Goal: Feedback & Contribution: Leave review/rating

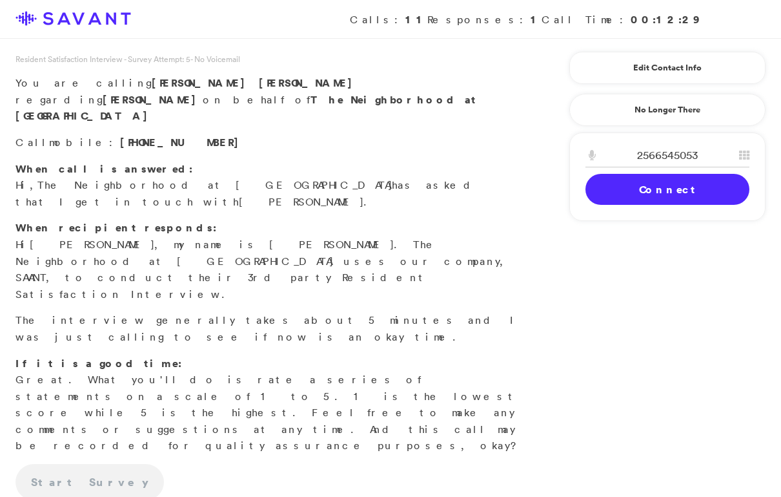
click at [626, 193] on link "Connect" at bounding box center [668, 189] width 164 height 31
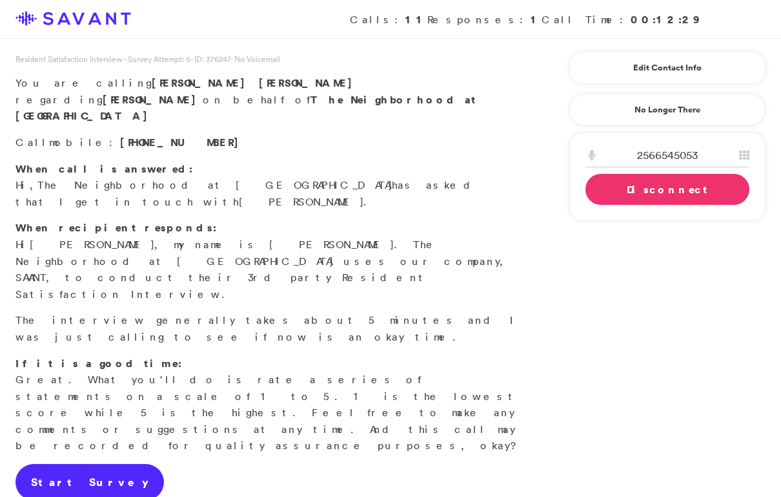
click at [88, 464] on link "Start Survey" at bounding box center [90, 482] width 149 height 36
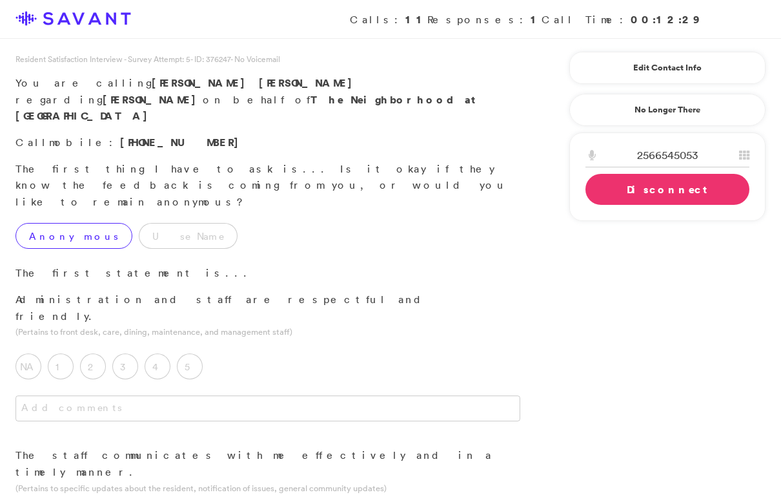
click at [44, 223] on label "Anonymous" at bounding box center [74, 236] width 117 height 26
click at [196, 353] on label "5" at bounding box center [190, 366] width 26 height 26
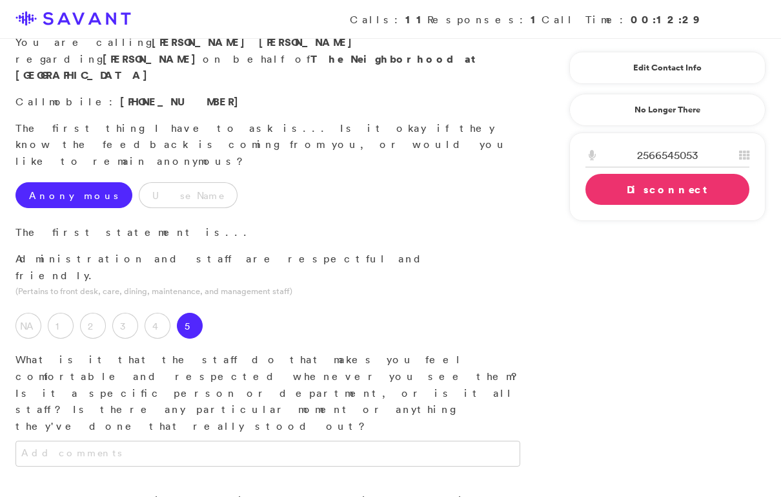
scroll to position [48, 0]
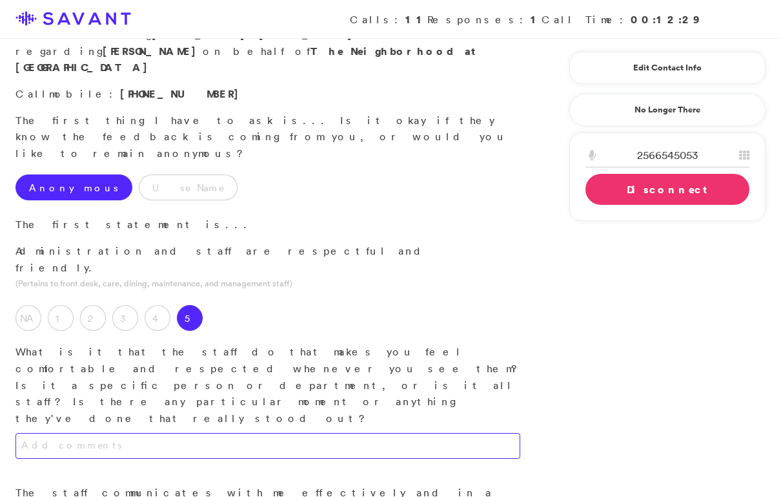
click at [250, 433] on textarea at bounding box center [268, 446] width 505 height 26
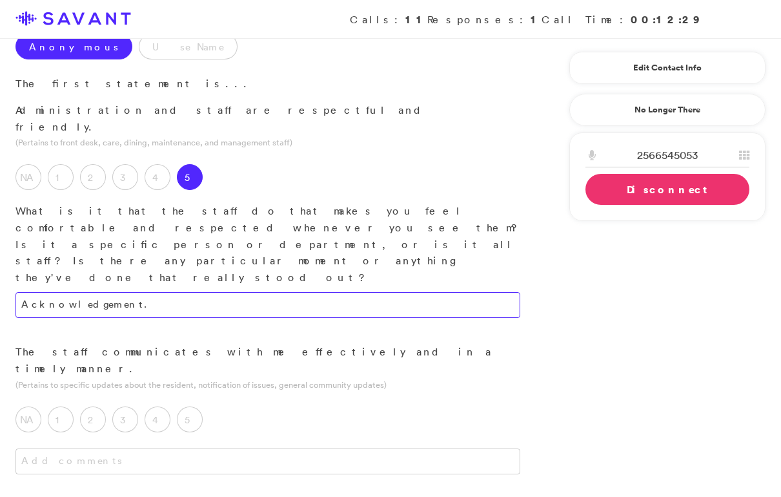
scroll to position [217, 0]
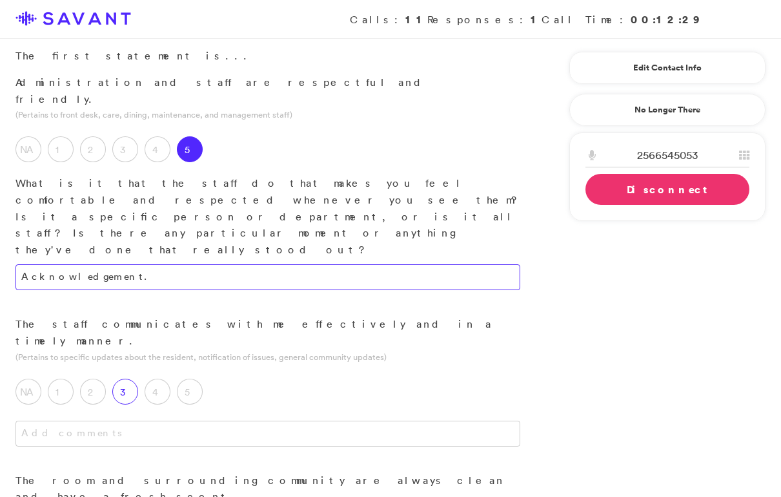
type textarea "Acknowledgement."
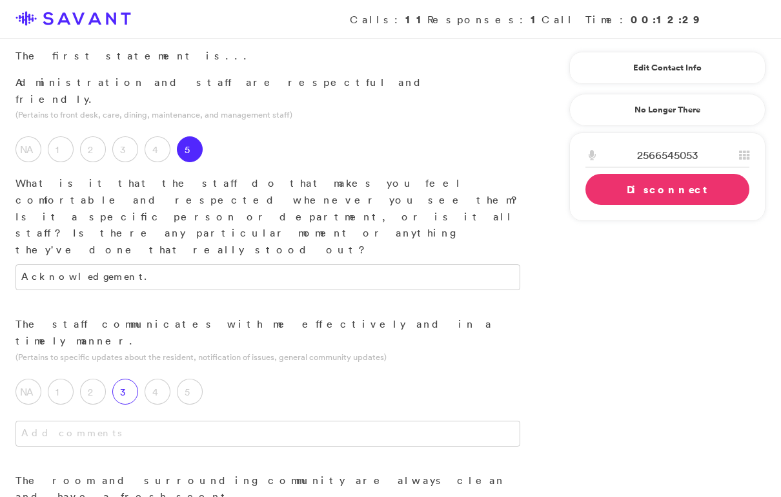
click at [124, 378] on label "3" at bounding box center [125, 391] width 26 height 26
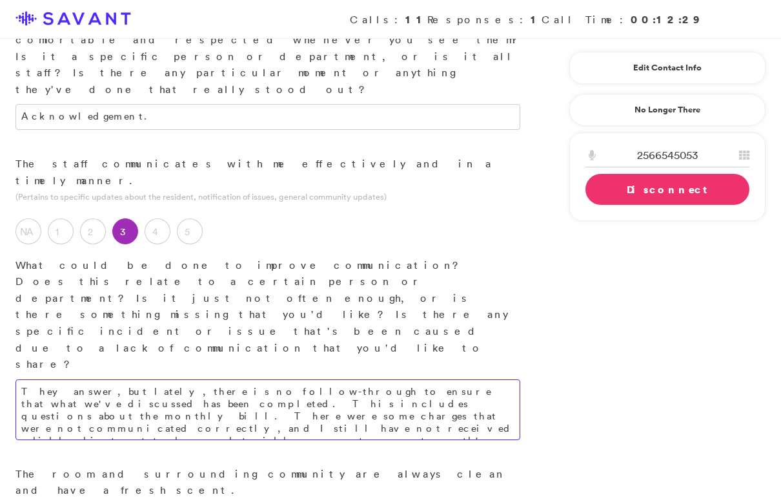
scroll to position [403, 0]
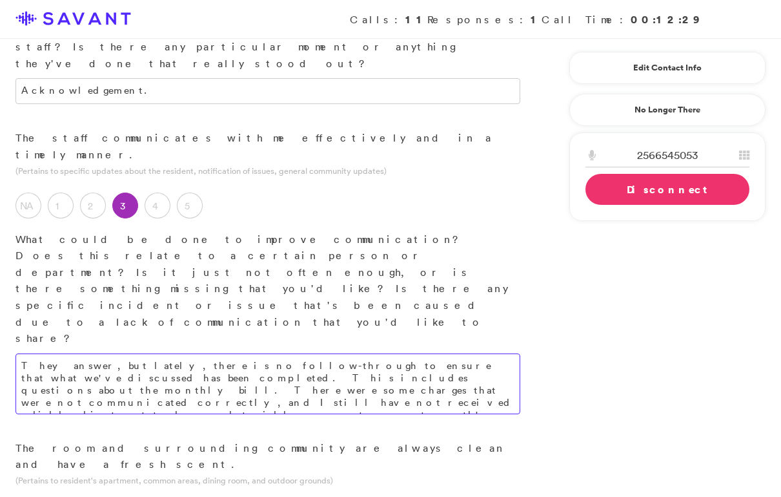
type textarea "They answer, but lately, there is no follow-through to ensure that what we've d…"
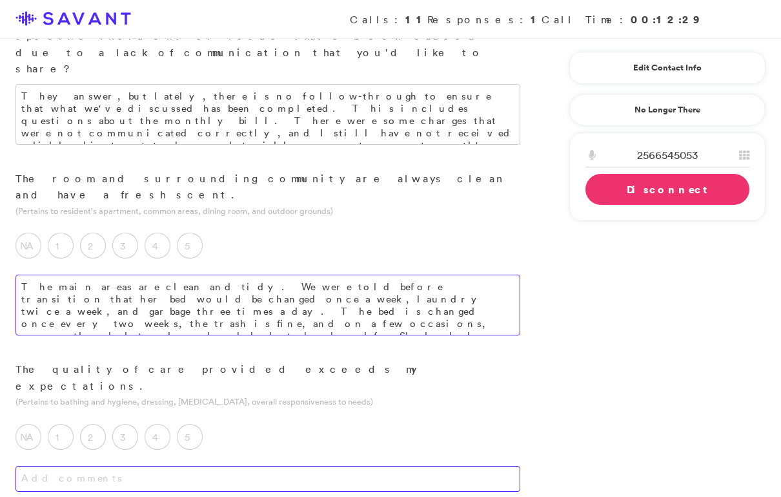
scroll to position [671, 0]
type textarea "The main areas are clean and tidy. We were told before transition that her bed …"
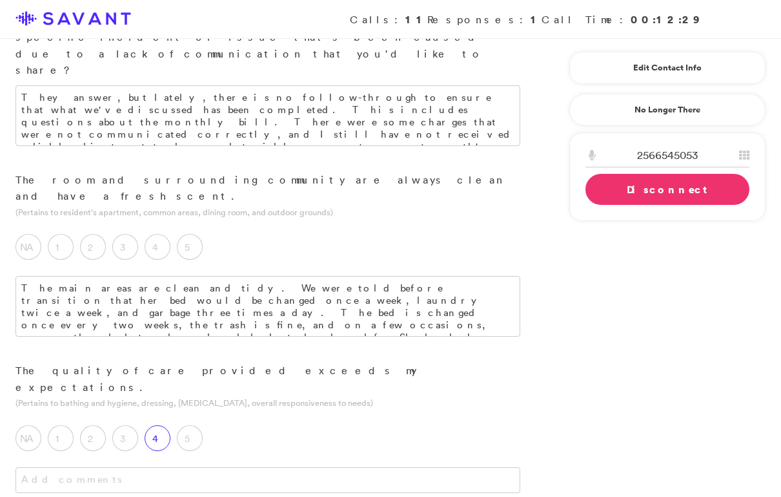
click at [156, 425] on label "4" at bounding box center [158, 438] width 26 height 26
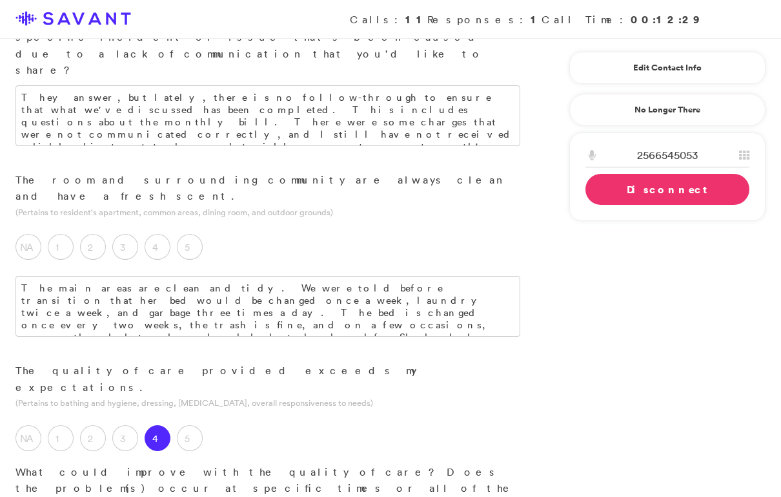
drag, startPoint x: 383, startPoint y: 317, endPoint x: 260, endPoint y: 316, distance: 123.4
drag, startPoint x: 309, startPoint y: 329, endPoint x: 68, endPoint y: 324, distance: 241.0
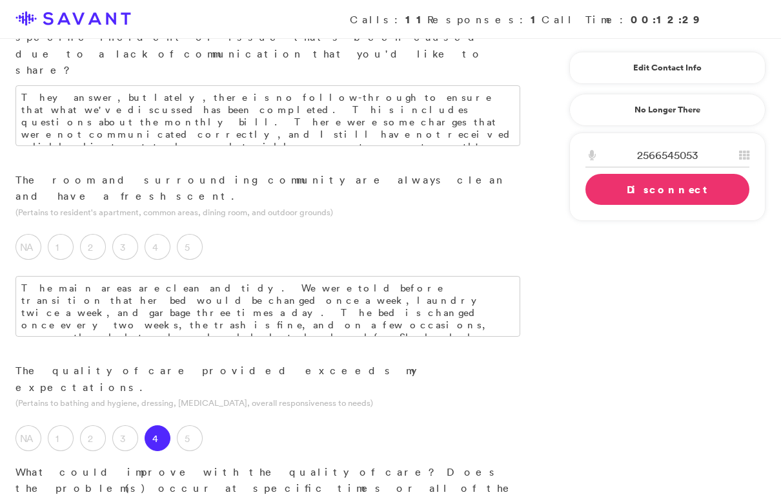
drag, startPoint x: 175, startPoint y: 328, endPoint x: 140, endPoint y: 329, distance: 35.5
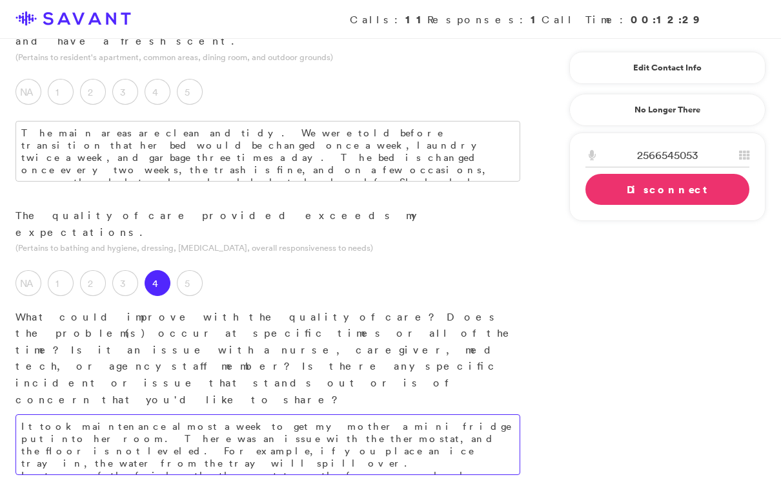
scroll to position [836, 0]
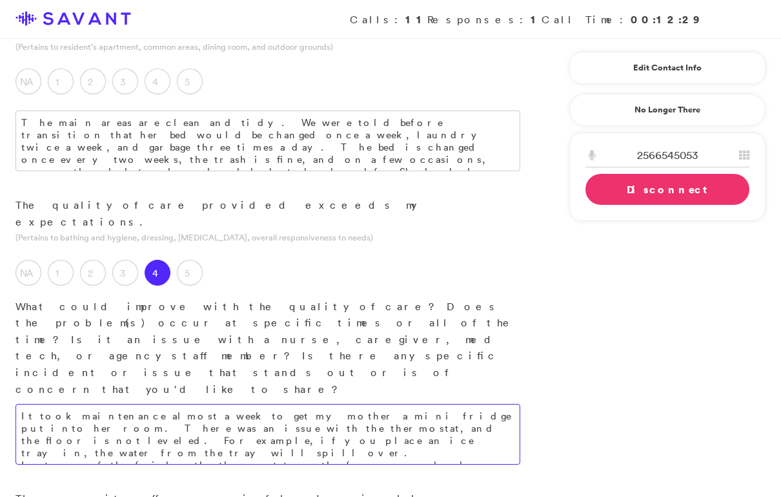
type textarea "It took maintenance almost a week to get my mother a mini fridge put into her r…"
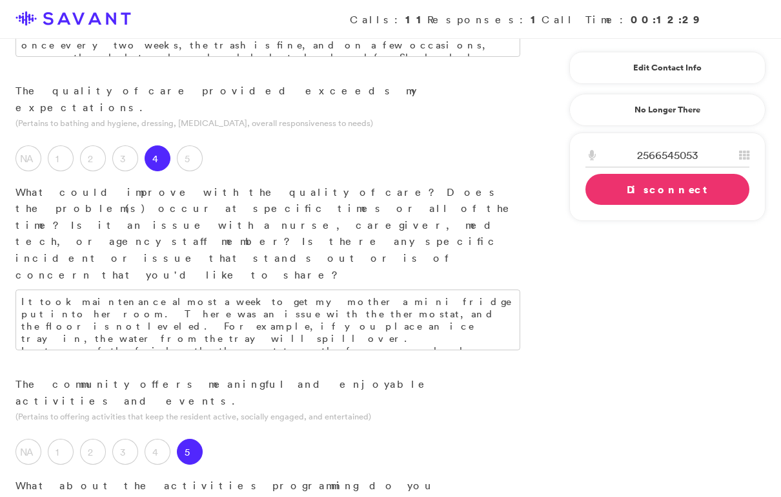
scroll to position [991, 0]
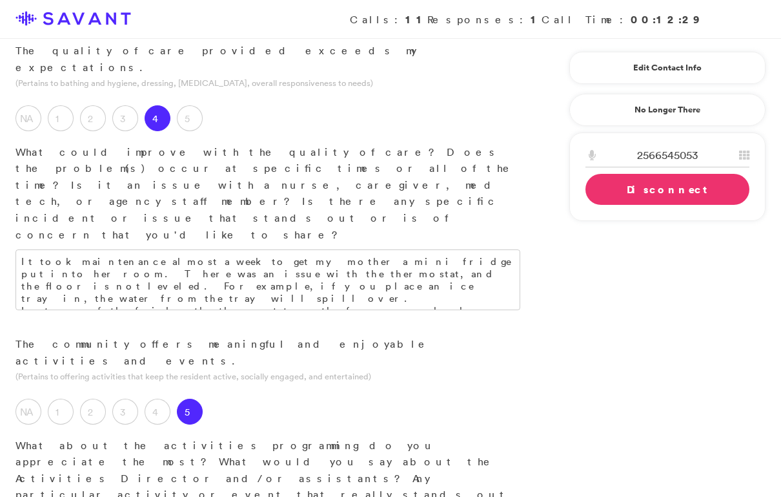
type textarea "You have to be willing to attend; my mother is not quite there yet. The calenda…"
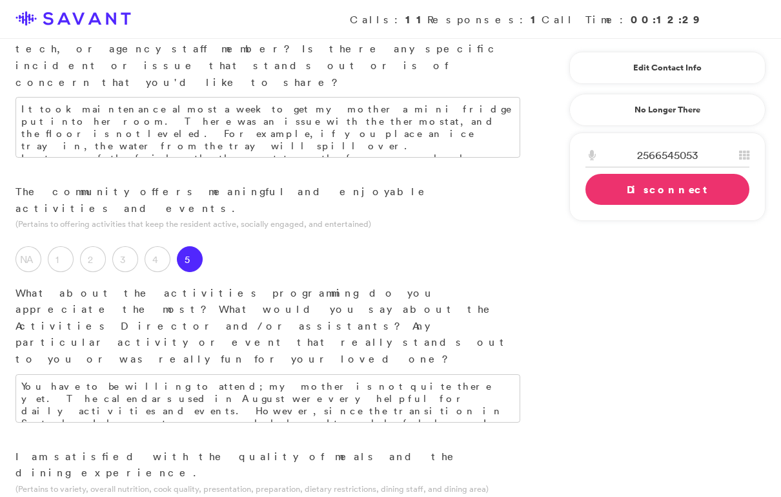
scroll to position [1146, 0]
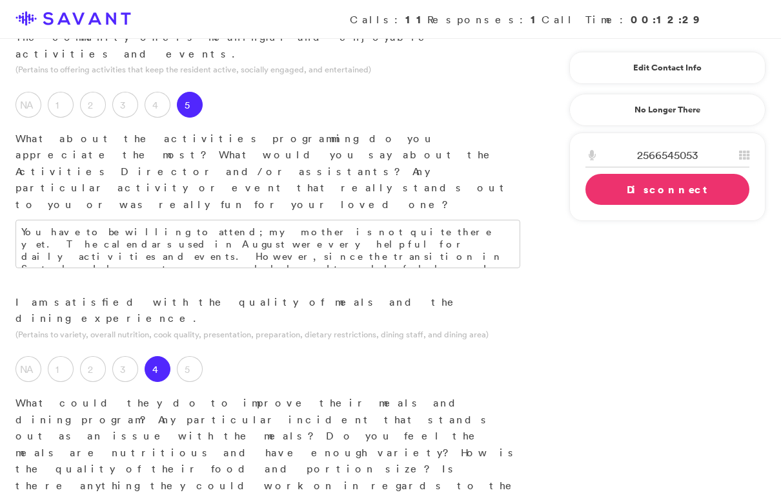
scroll to position [1313, 0]
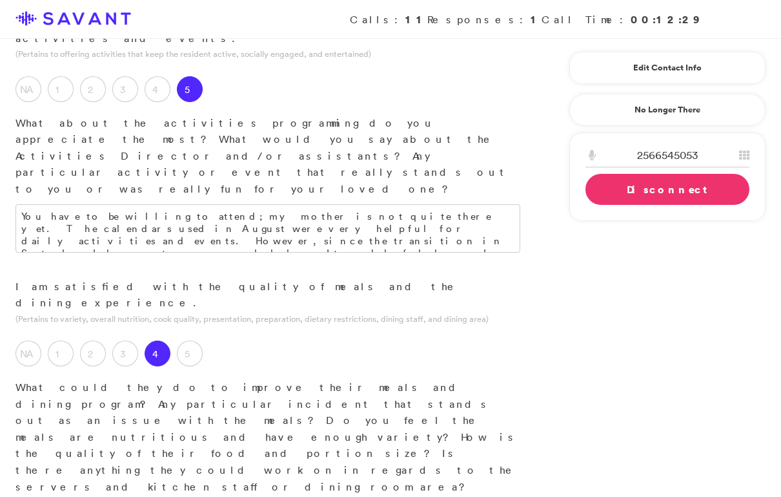
type textarea "She usually goes to lunch. I think the quality has been okay. They don't seem t…"
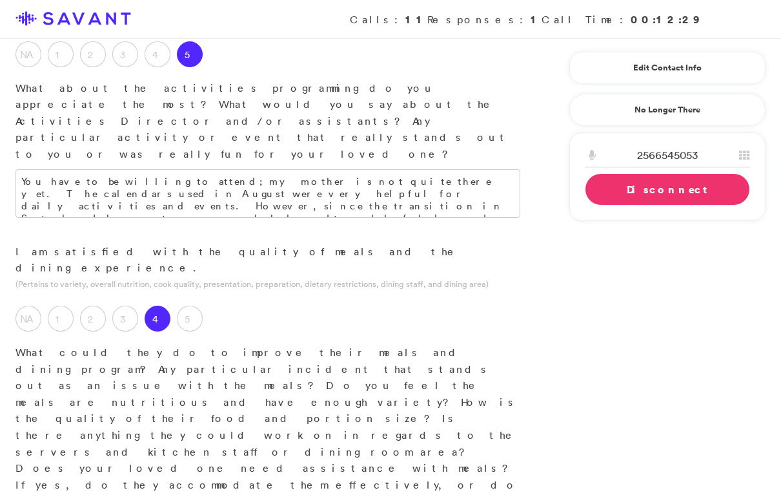
scroll to position [1358, 0]
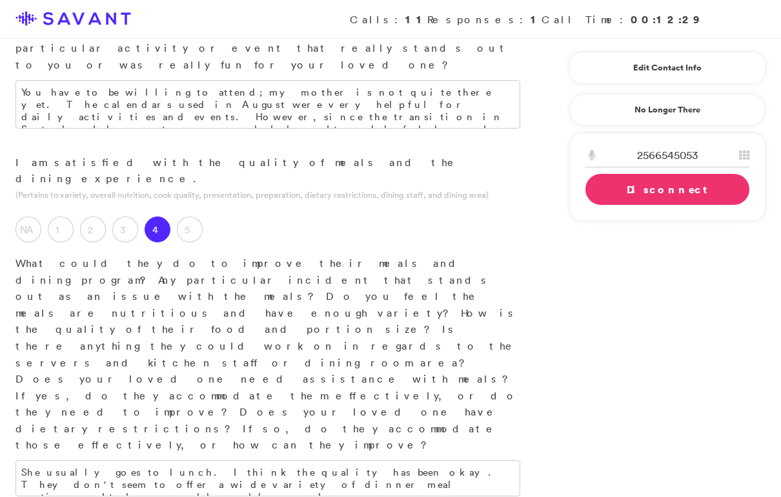
scroll to position [1442, 0]
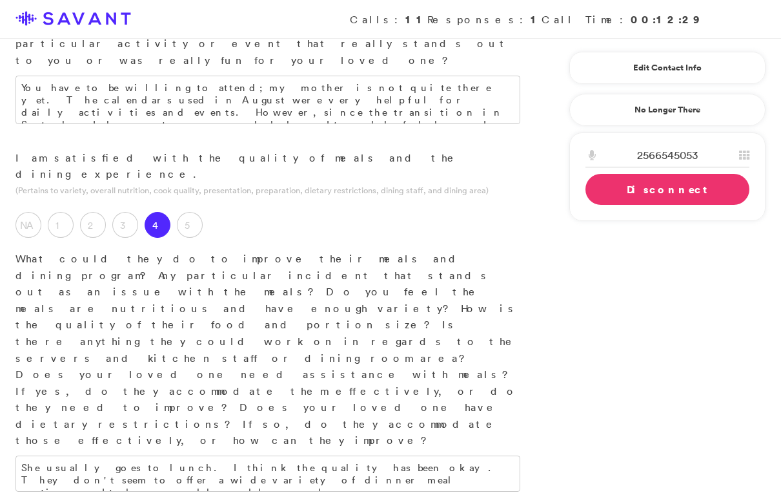
type textarea "With the transition, it has left a lot of the residents wondering what's going …"
type textarea "I feel that she's in a safe environment, and if she did need something, someone…"
drag, startPoint x: 157, startPoint y: 452, endPoint x: 90, endPoint y: 449, distance: 66.6
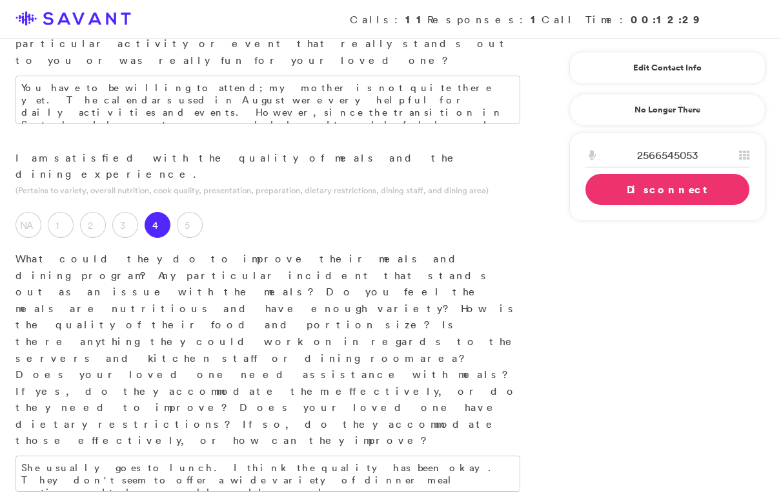
type textarea "Communication with the residents and family members."
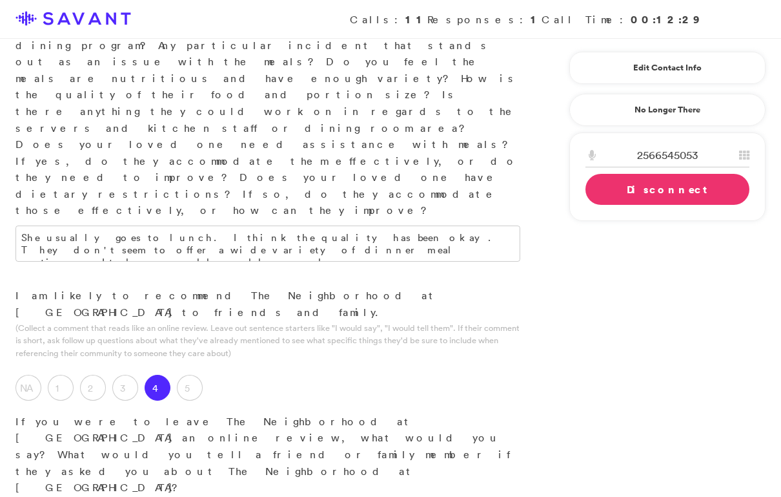
scroll to position [1673, 0]
type textarea "I feel that she's in a safe environment, and if she did need something, someone…"
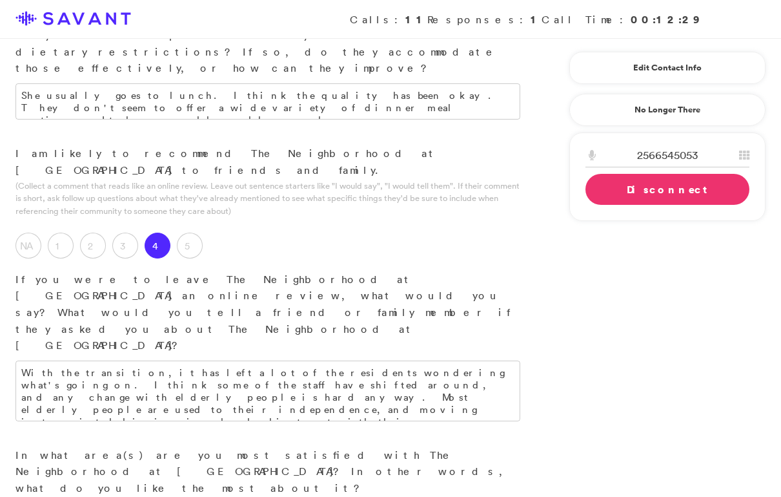
scroll to position [1860, 0]
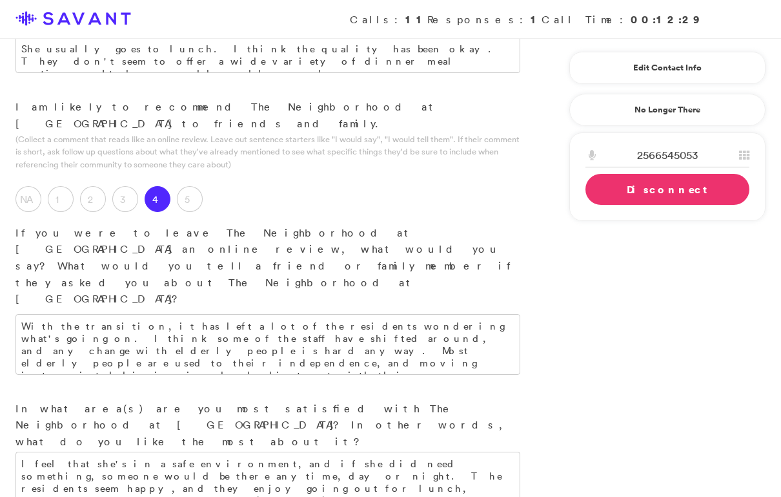
click at [619, 191] on link "Disconnect" at bounding box center [668, 189] width 164 height 31
